Goal: Information Seeking & Learning: Learn about a topic

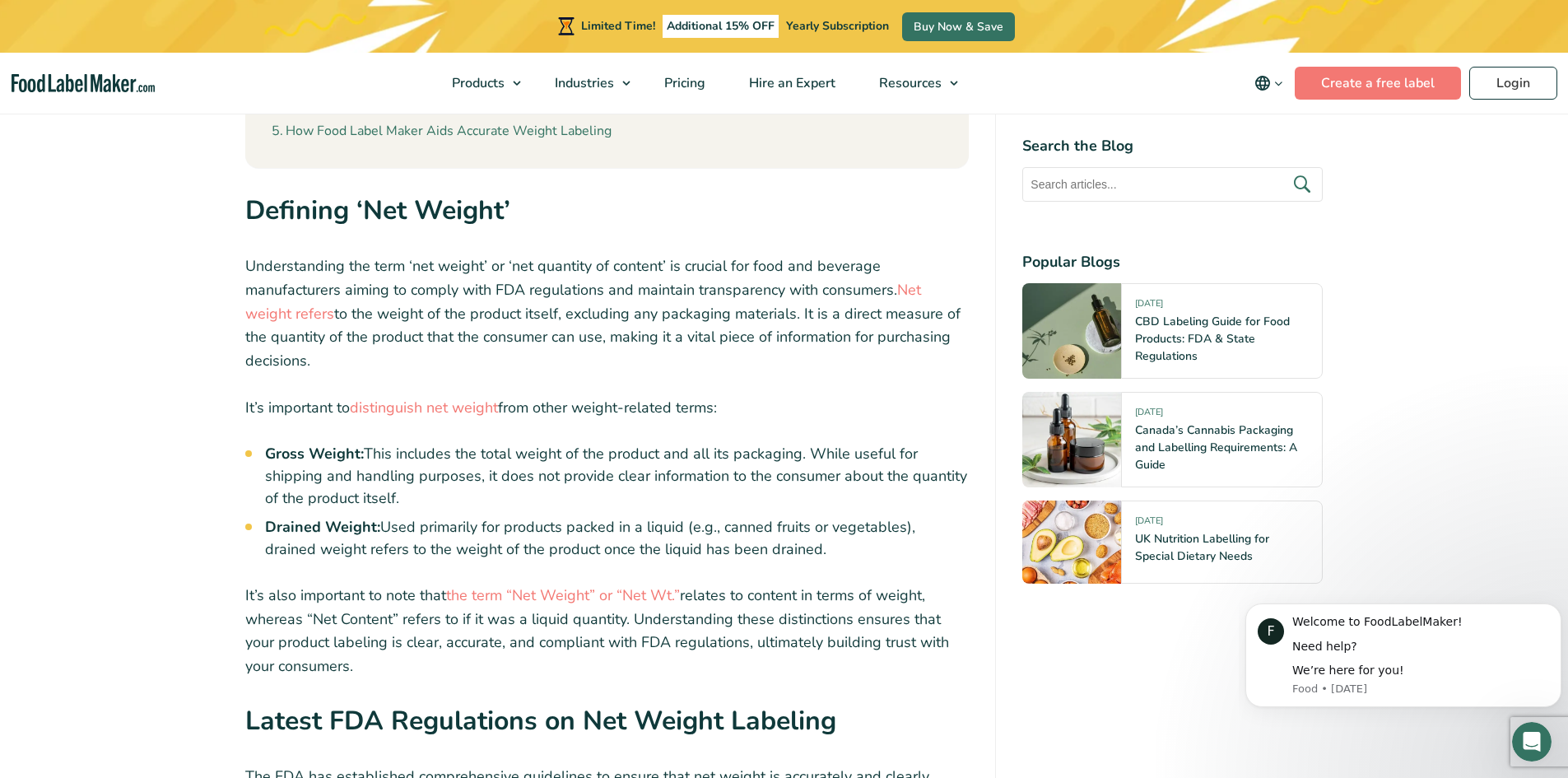
scroll to position [1317, 0]
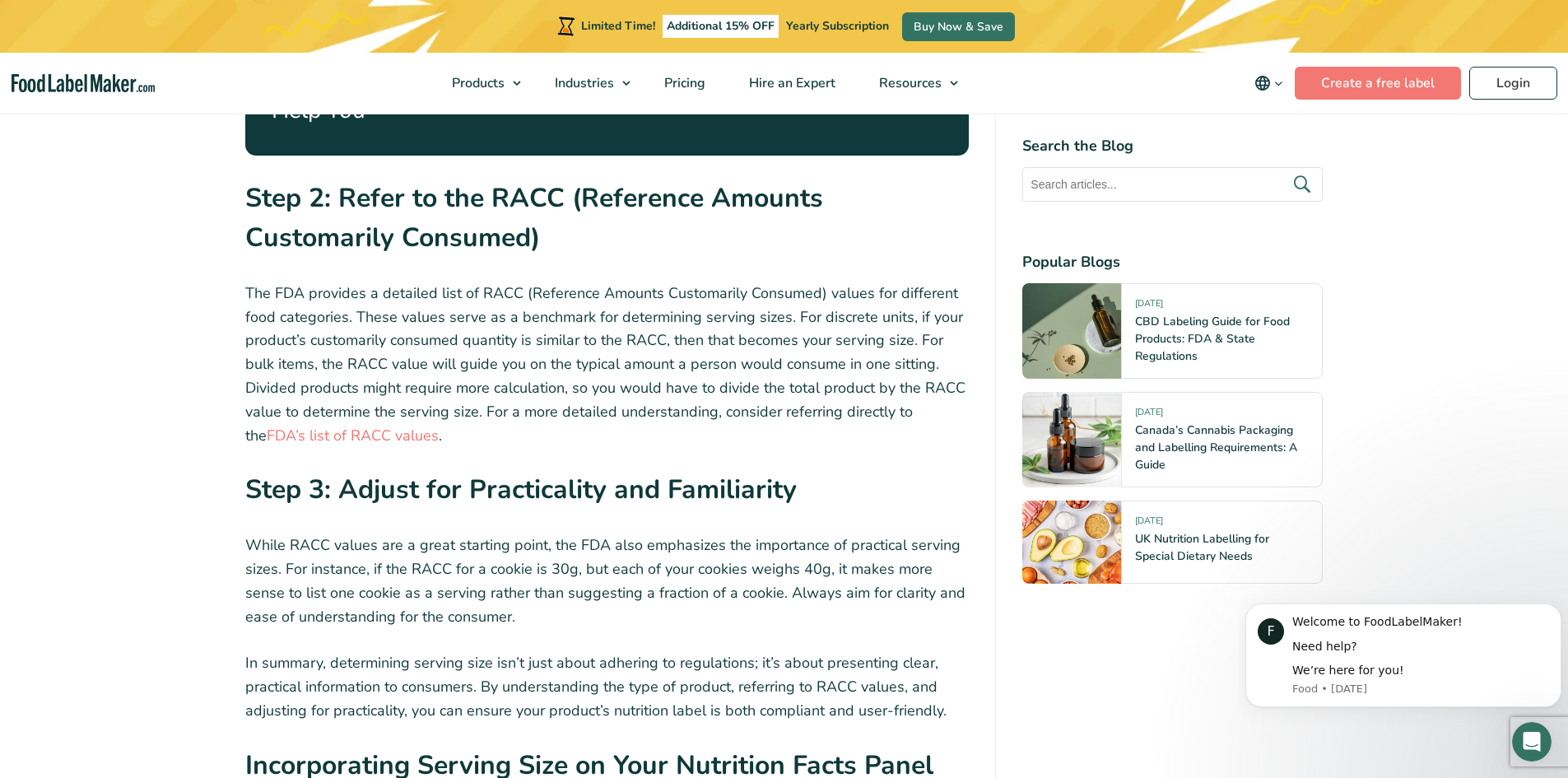
scroll to position [1537, 0]
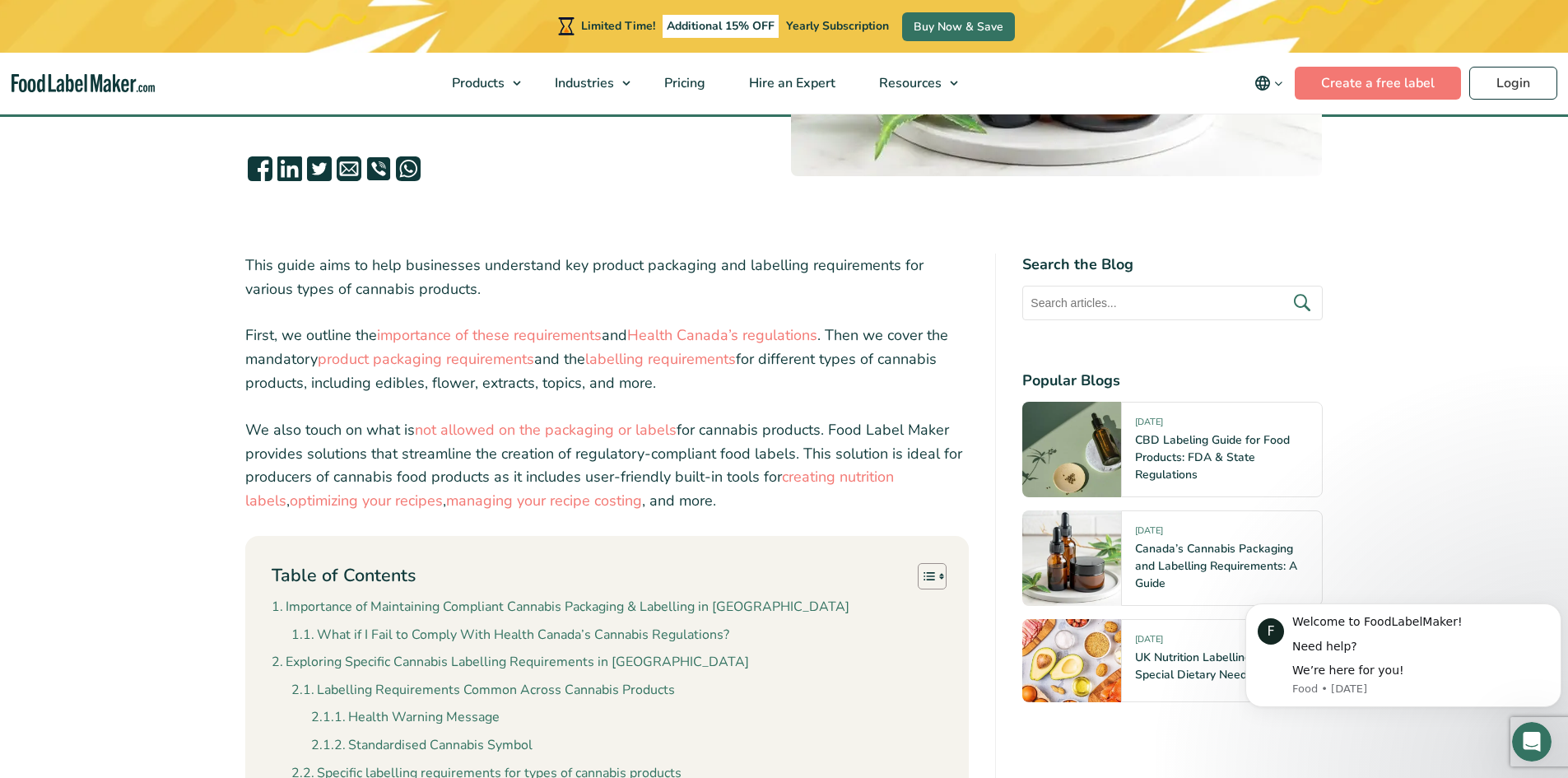
scroll to position [439, 0]
